Goal: Communication & Community: Connect with others

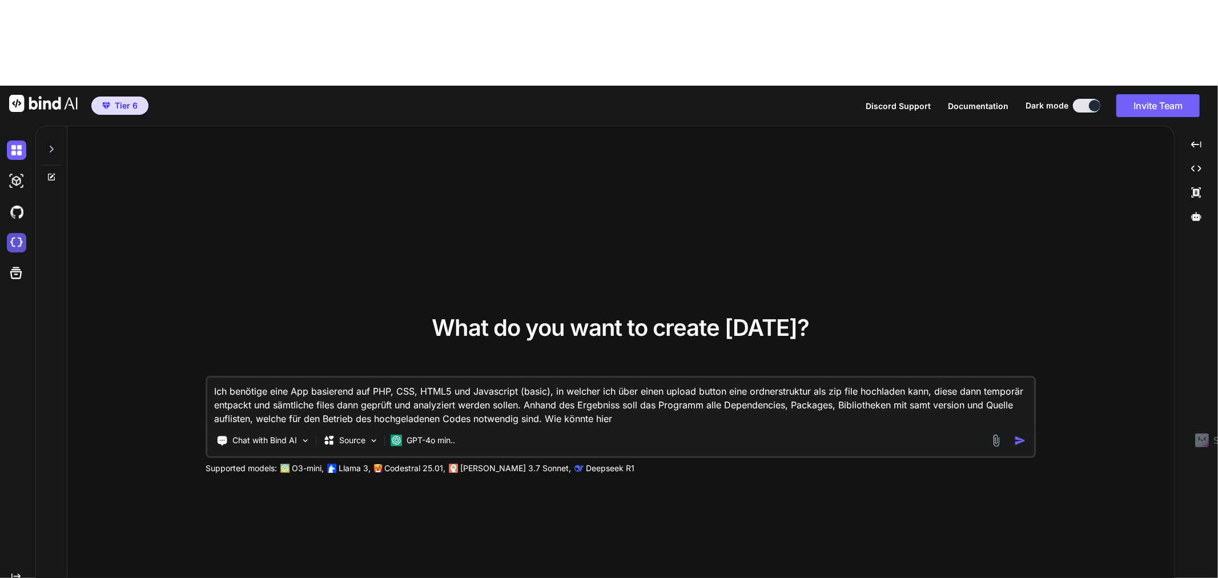
click at [19, 233] on img at bounding box center [16, 242] width 19 height 19
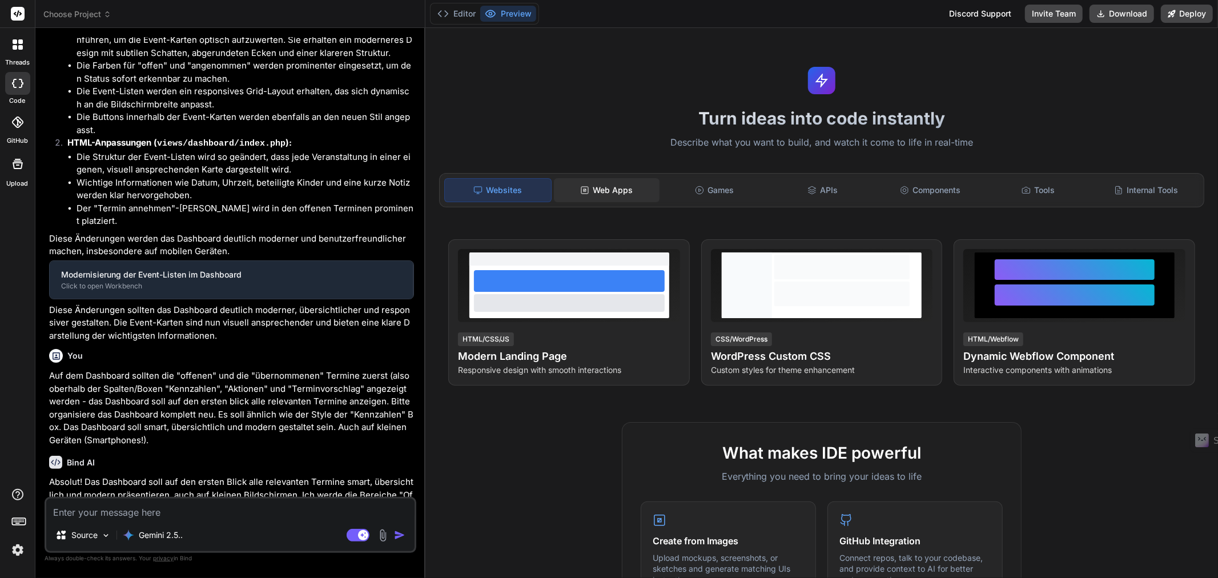
type textarea "x"
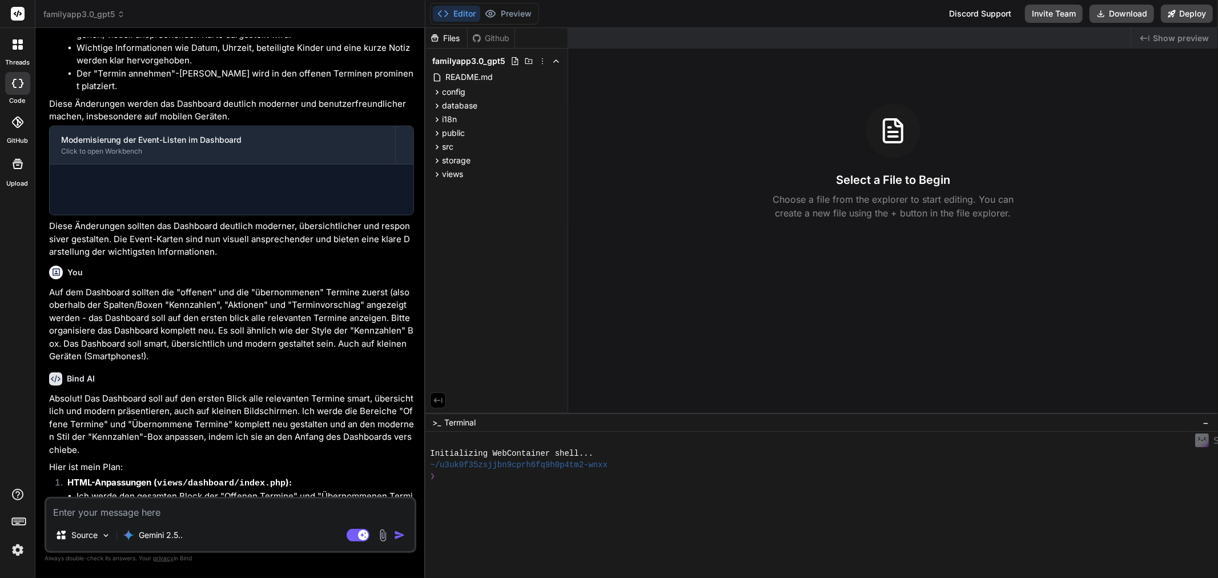
scroll to position [1468, 0]
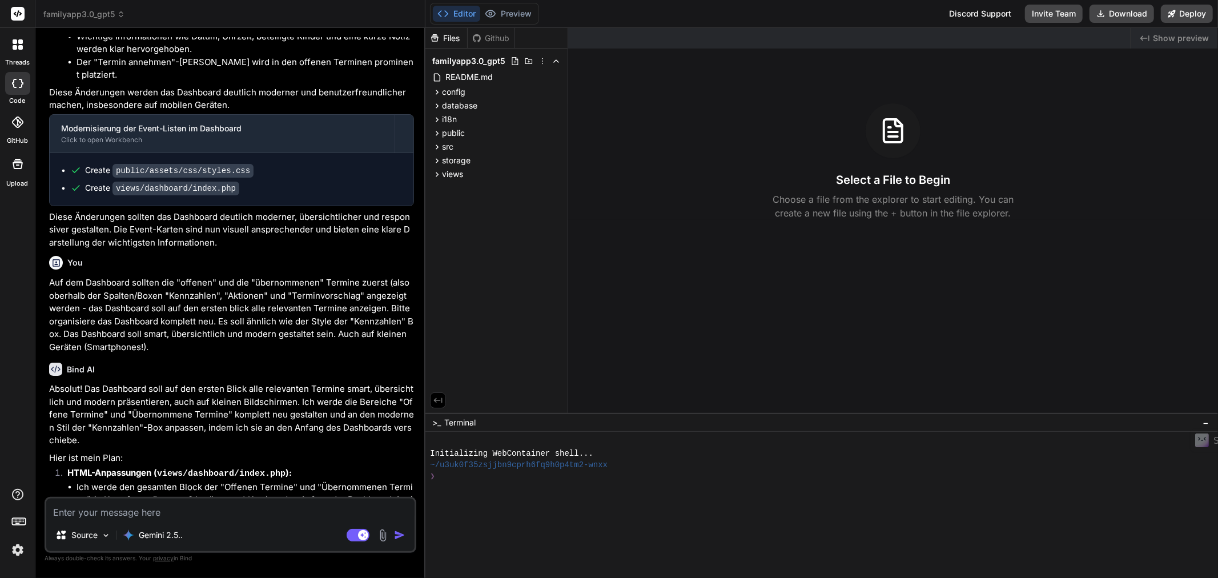
click at [109, 17] on span "familyapp3.0_gpt5" at bounding box center [84, 14] width 82 height 11
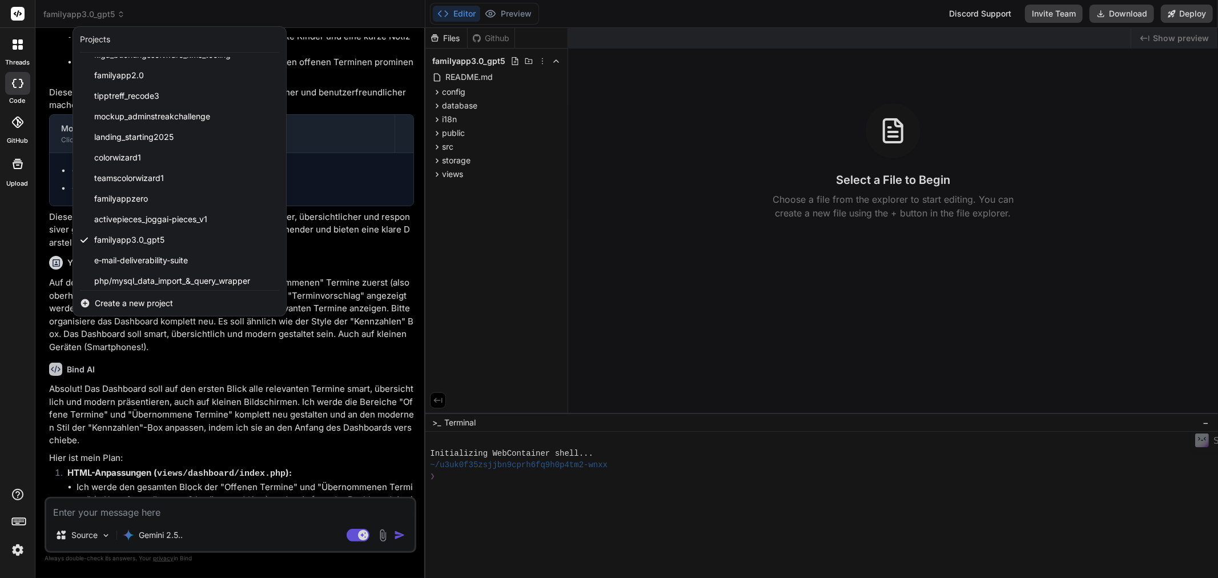
scroll to position [162, 0]
click at [280, 438] on div at bounding box center [609, 289] width 1218 height 578
